Goal: Task Accomplishment & Management: Manage account settings

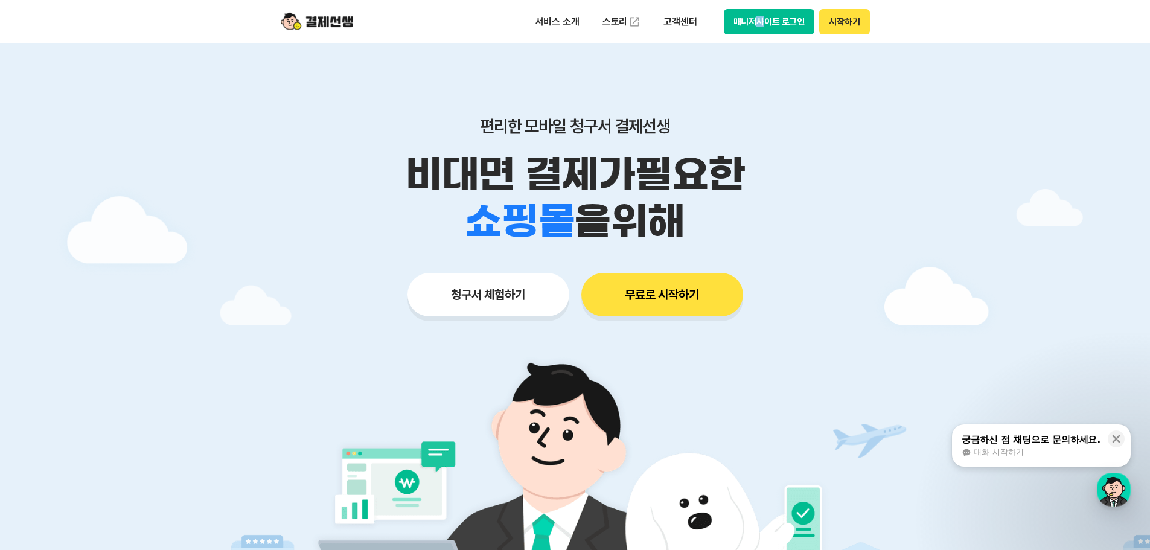
drag, startPoint x: 760, startPoint y: 34, endPoint x: 767, endPoint y: 23, distance: 13.1
click at [760, 36] on div "서비스 소개 스토리 고객센터 매니저사이트 로그인 시작하기" at bounding box center [575, 21] width 618 height 43
click at [769, 18] on button "매니저사이트 로그인" at bounding box center [769, 21] width 91 height 25
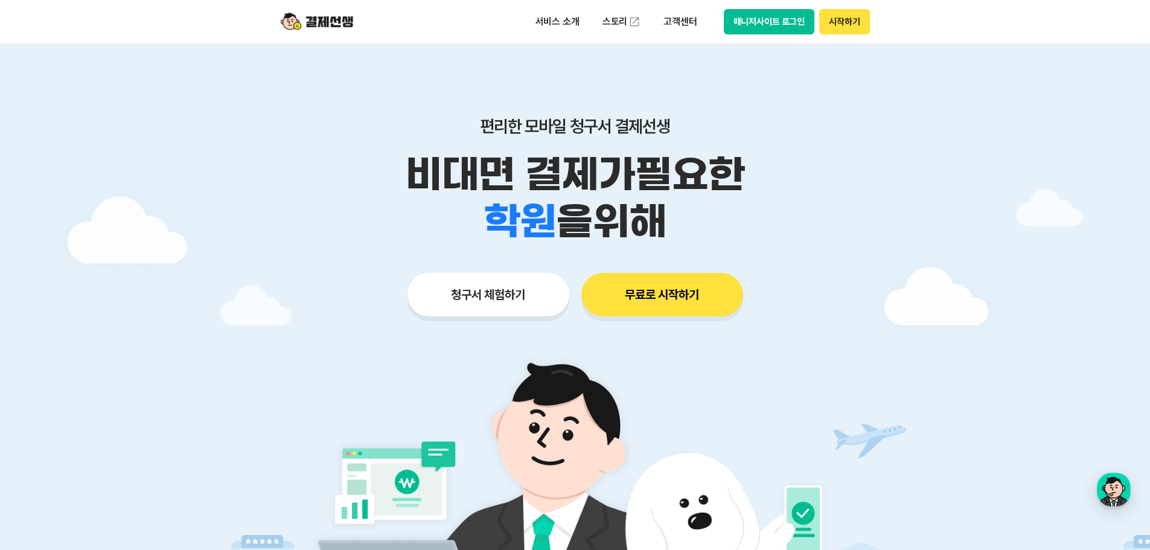
click at [744, 25] on button "매니저사이트 로그인" at bounding box center [769, 21] width 91 height 25
